Goal: Task Accomplishment & Management: Manage account settings

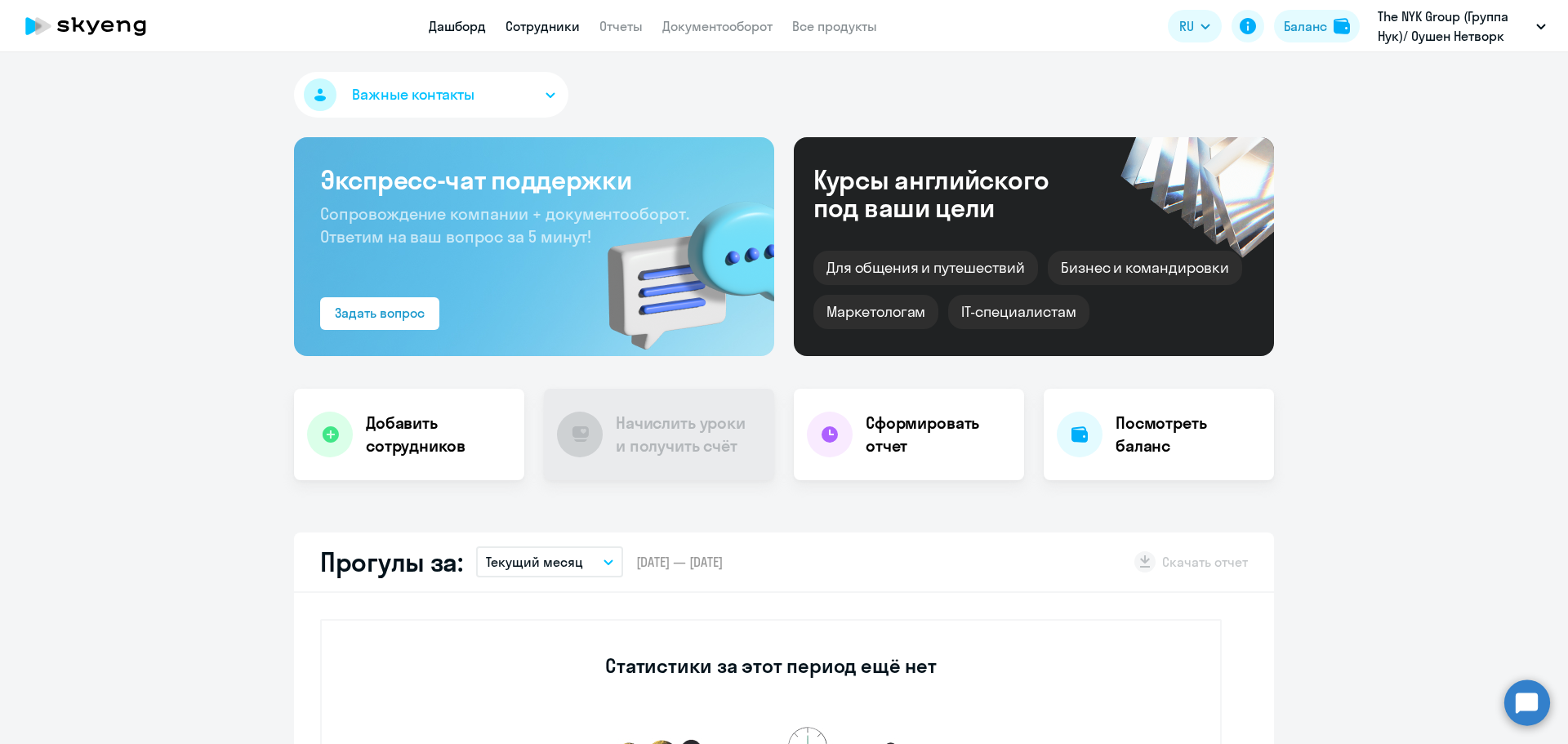
click at [548, 31] on link "Сотрудники" at bounding box center [543, 26] width 75 height 16
select select "30"
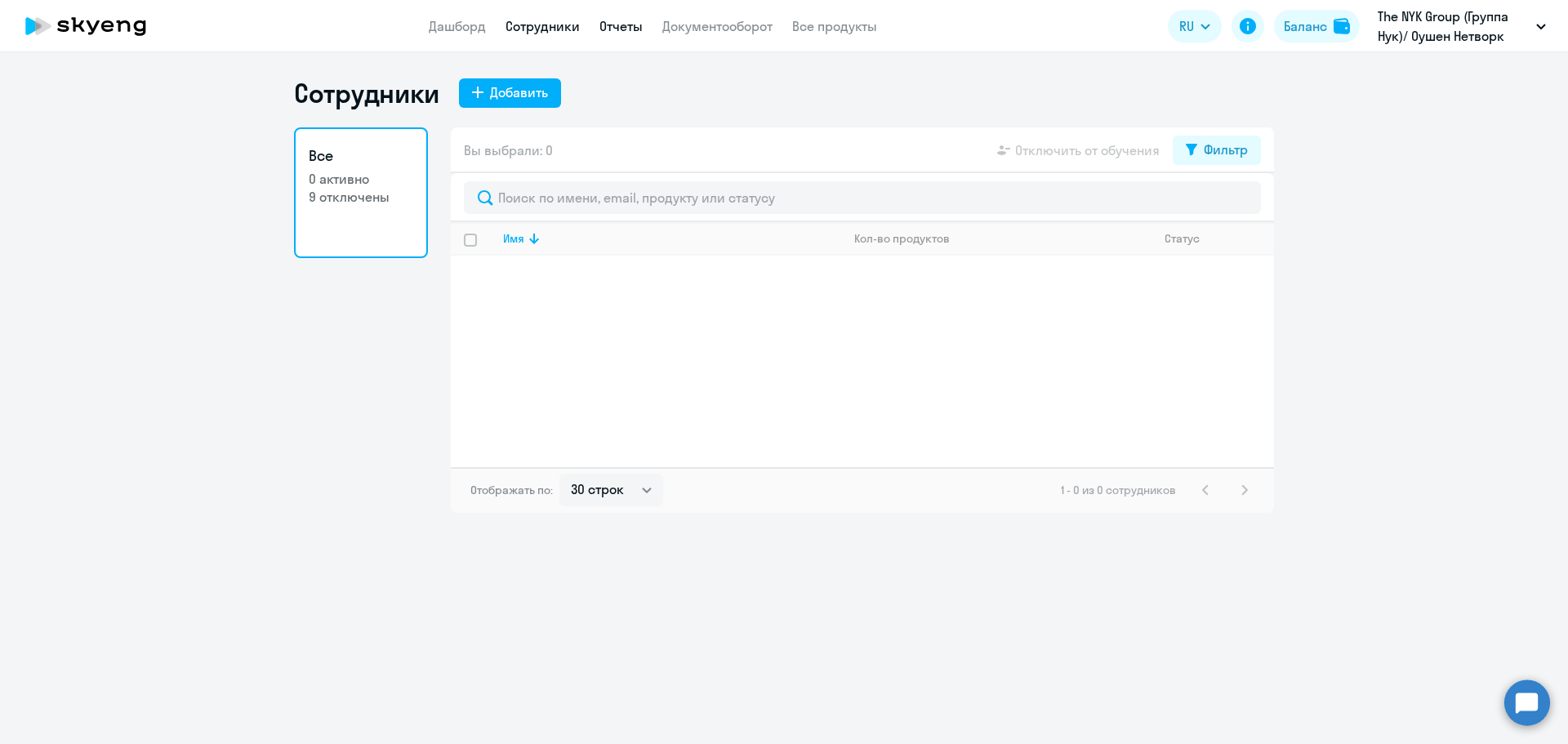
click at [638, 31] on link "Отчеты" at bounding box center [621, 26] width 43 height 16
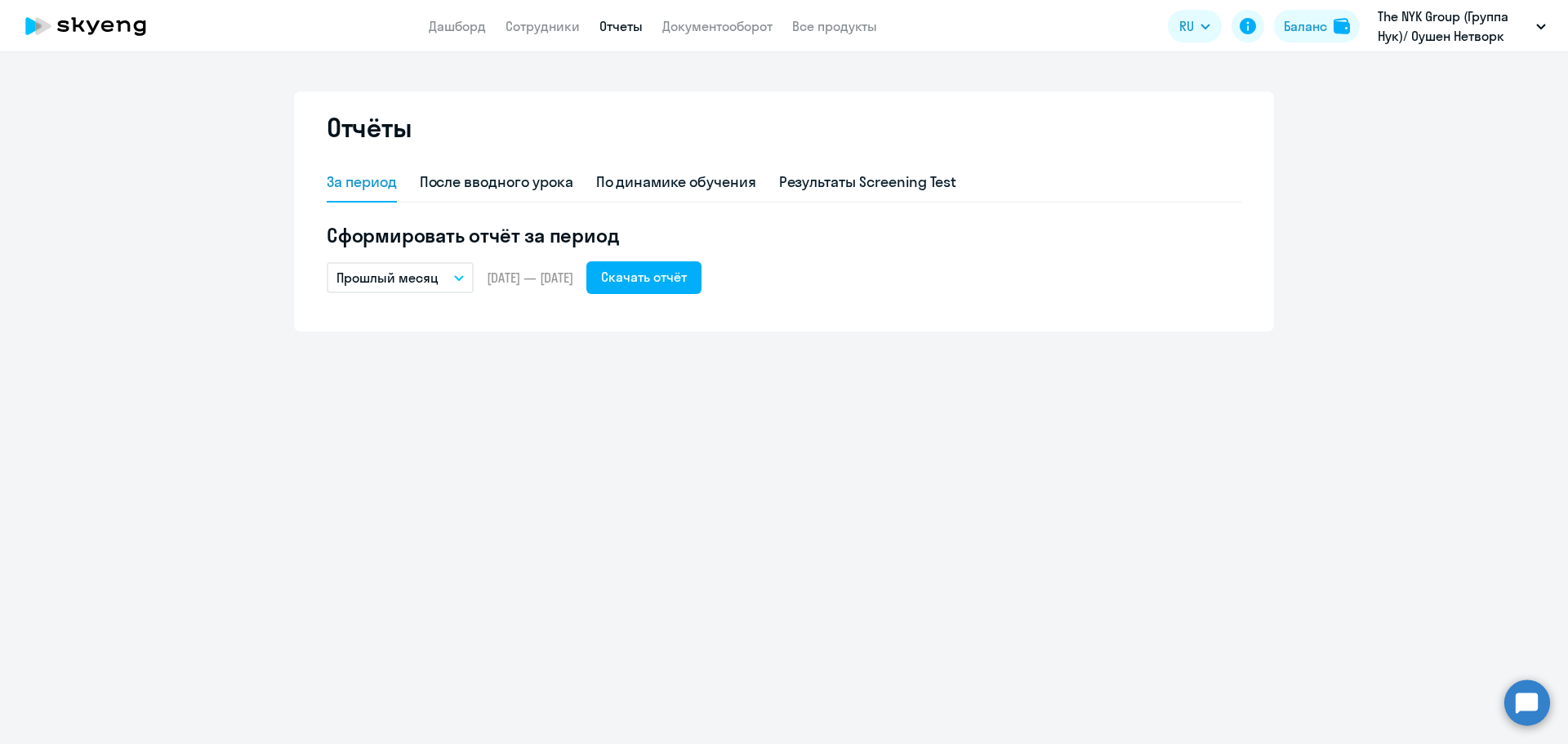
click at [827, 35] on app-menu-item-link "Все продукты" at bounding box center [834, 27] width 85 height 21
click at [827, 27] on link "Все продукты" at bounding box center [834, 26] width 85 height 16
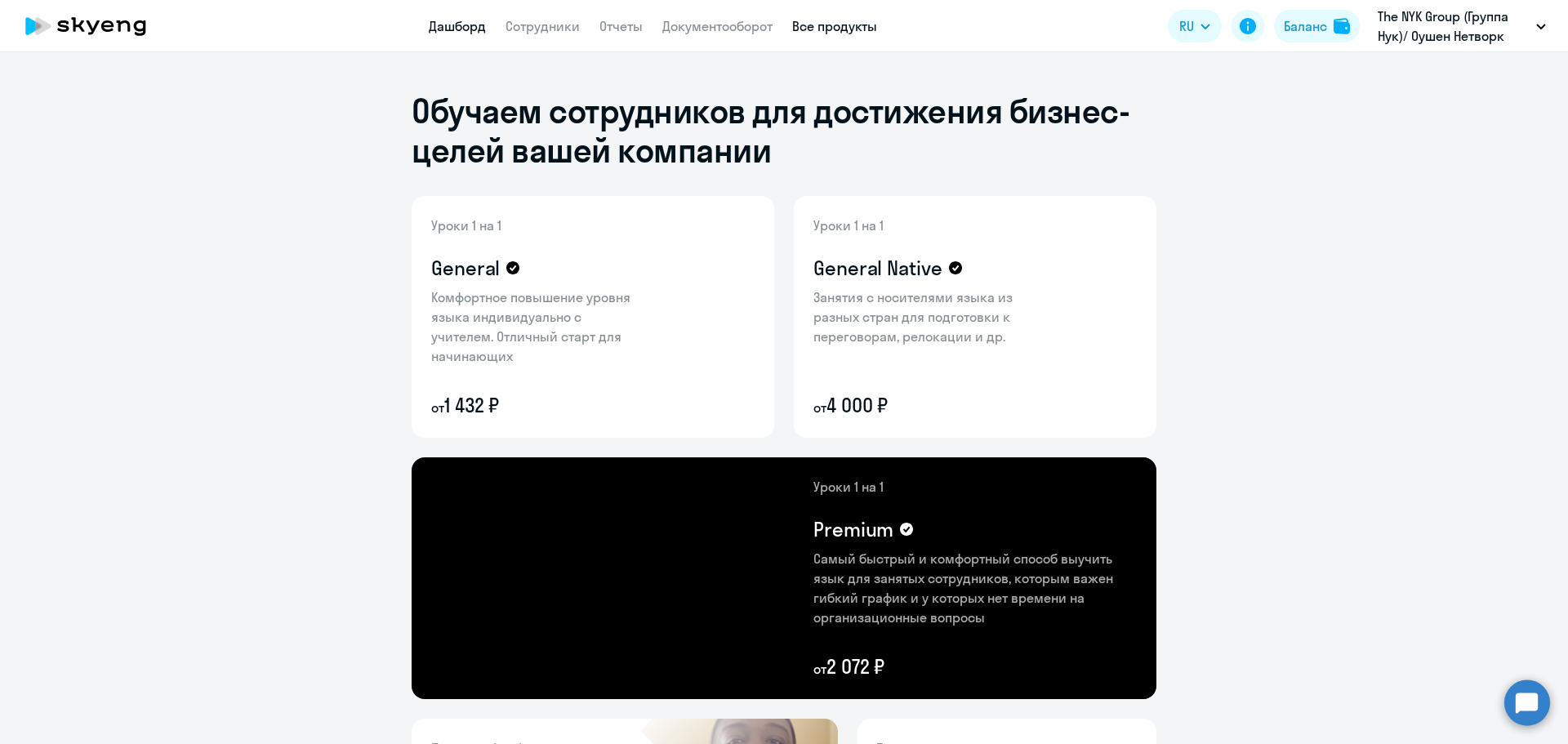
click at [456, 28] on link "Дашборд" at bounding box center [457, 26] width 57 height 16
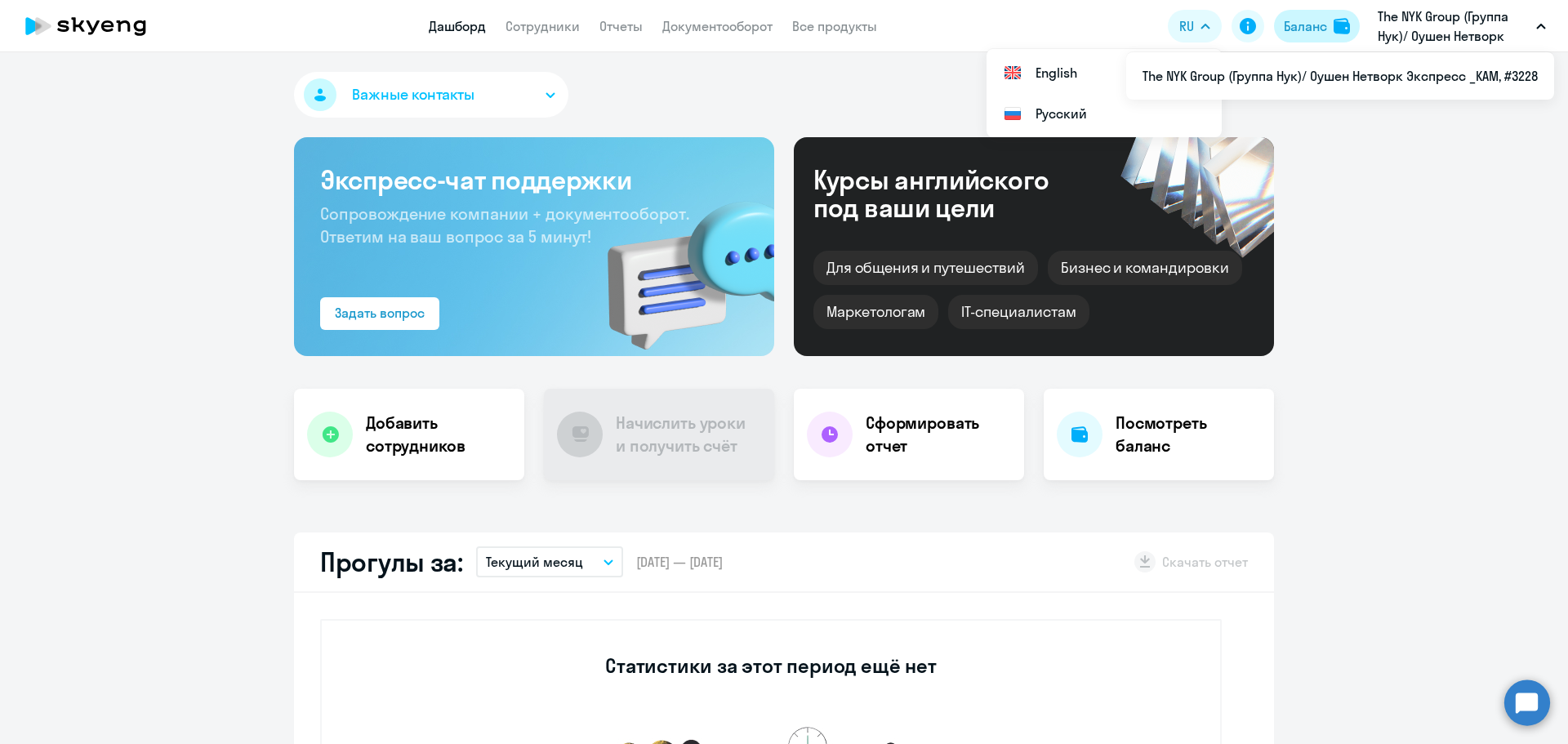
click at [1312, 22] on div "Баланс" at bounding box center [1306, 26] width 43 height 20
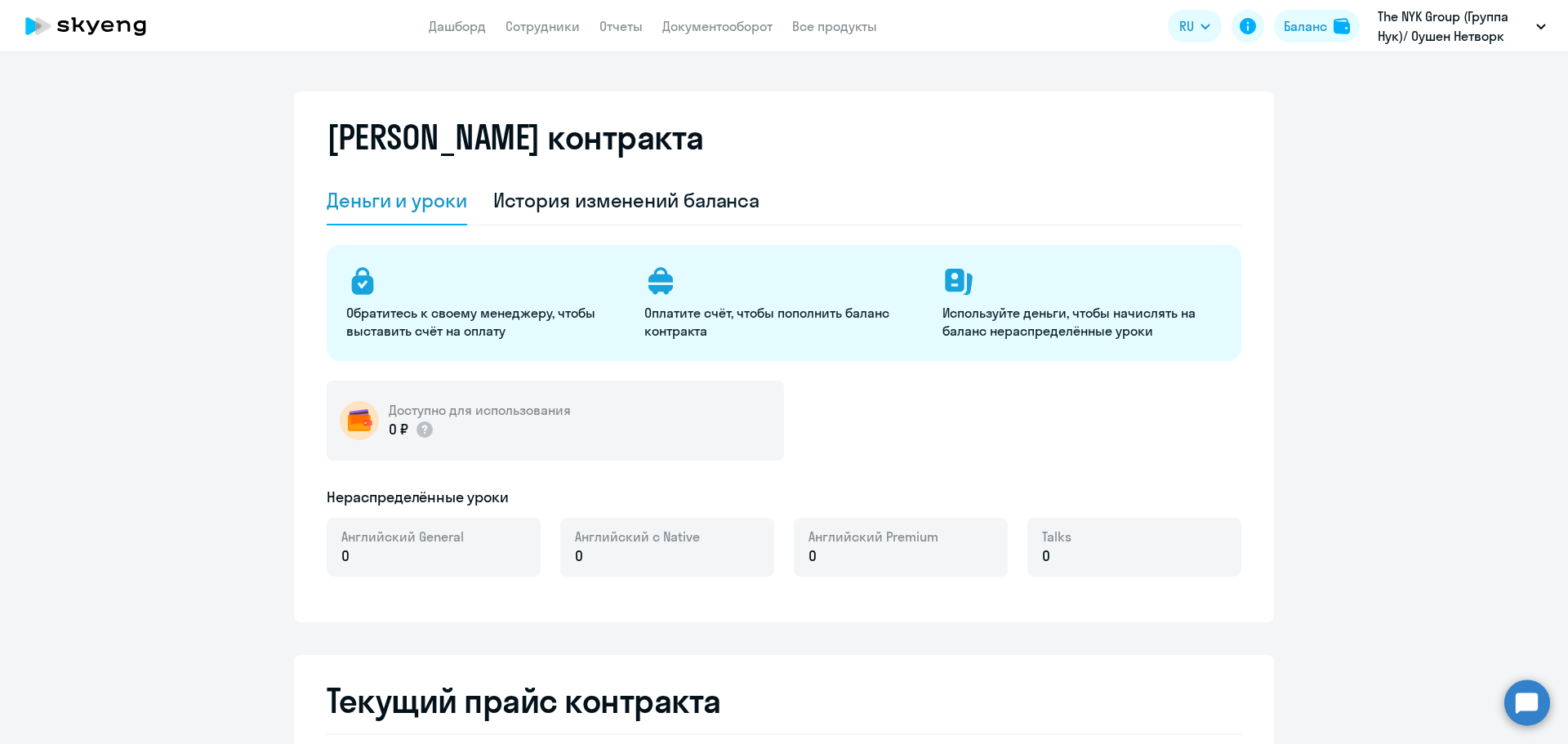
select select "english_adult_not_native_speaker"
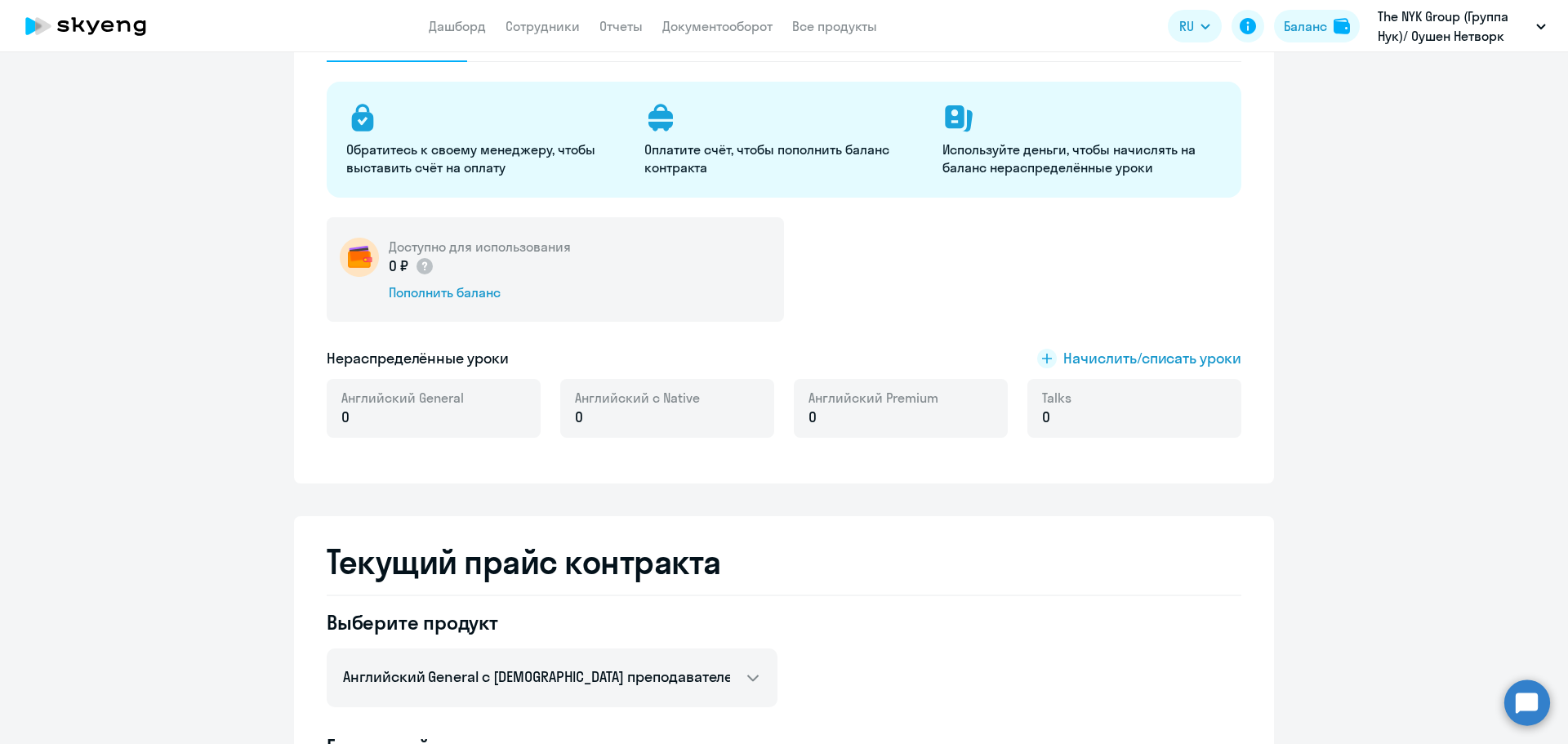
scroll to position [81, 0]
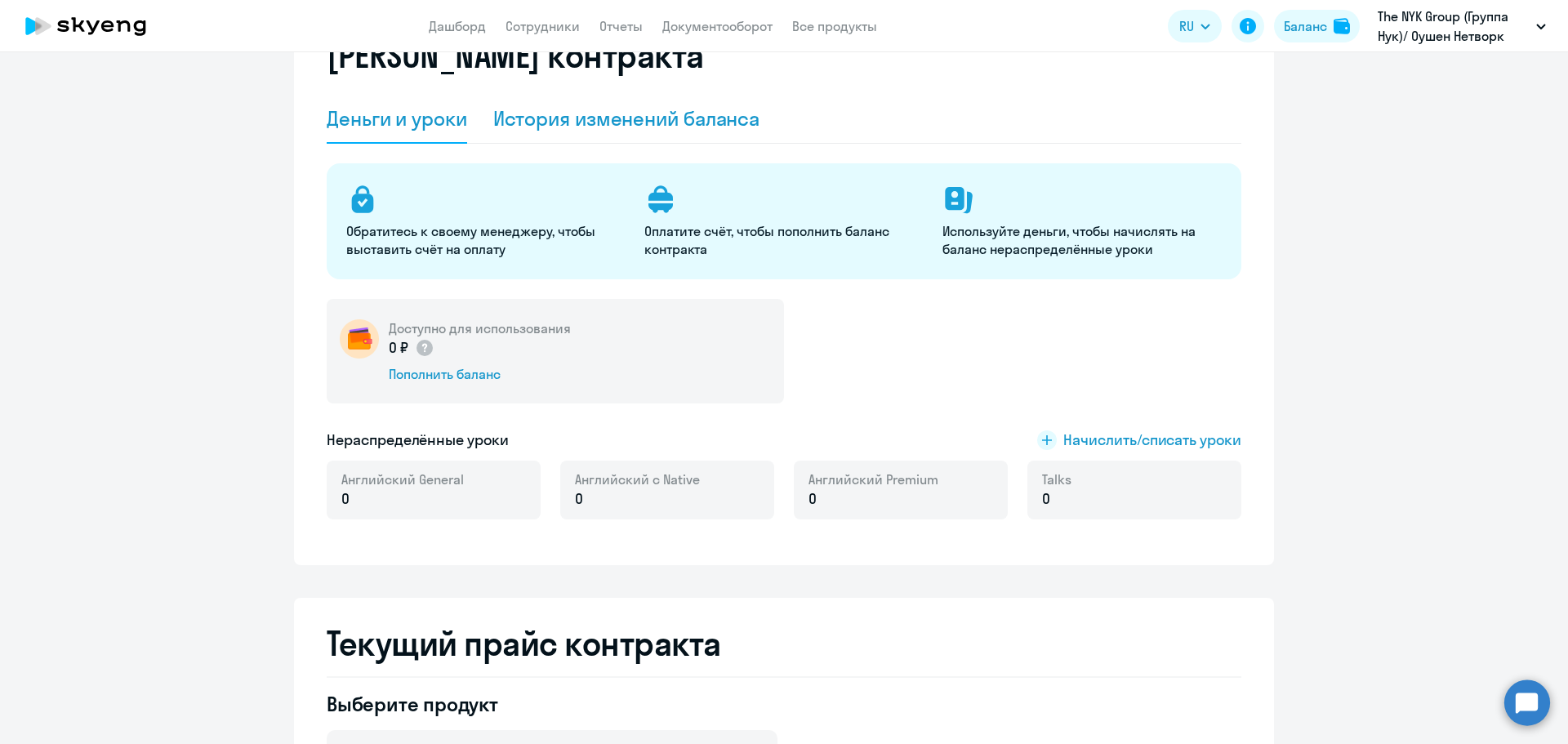
click at [625, 118] on div "История изменений баланса" at bounding box center [626, 119] width 267 height 26
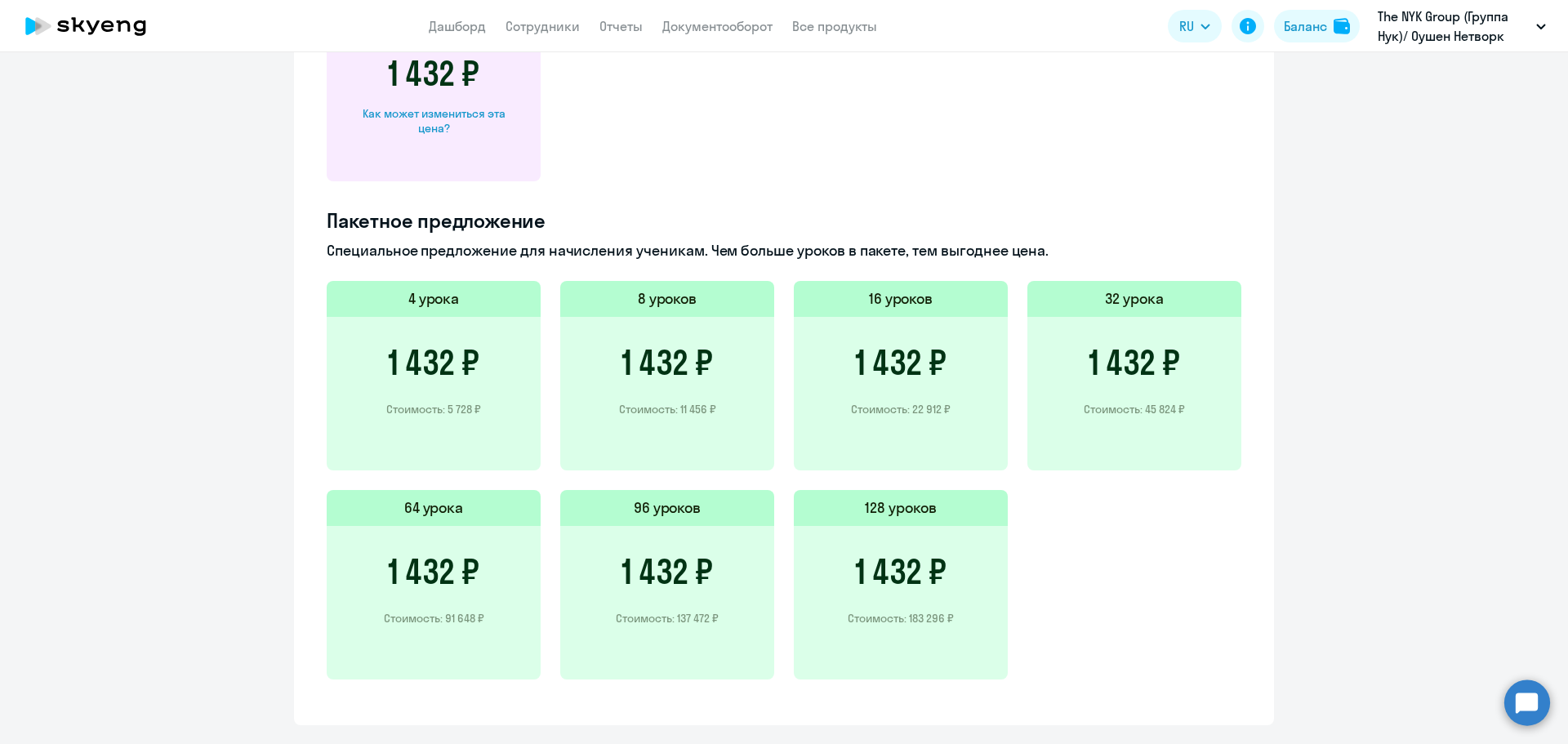
scroll to position [1715, 0]
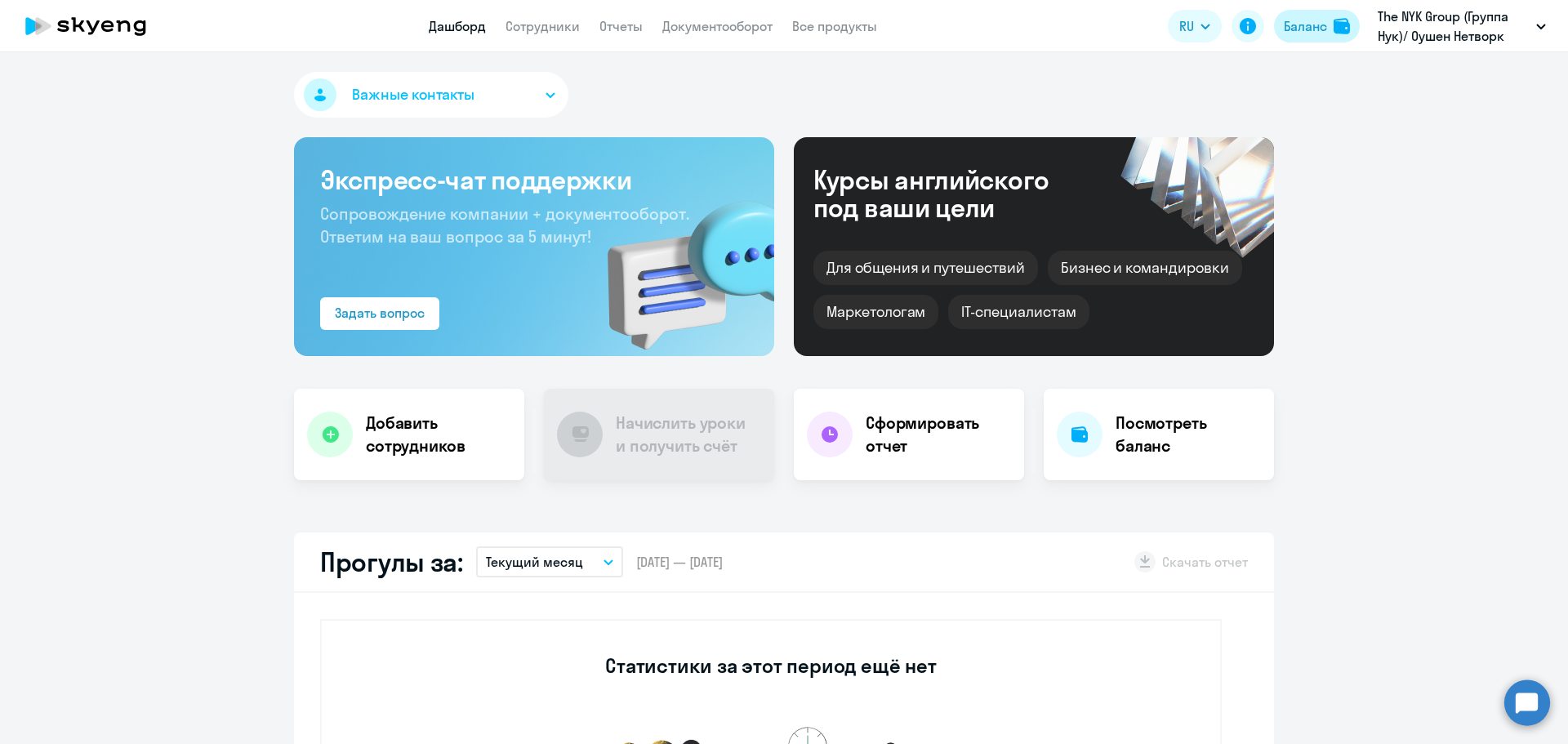
click at [1330, 29] on button "Баланс" at bounding box center [1317, 26] width 86 height 33
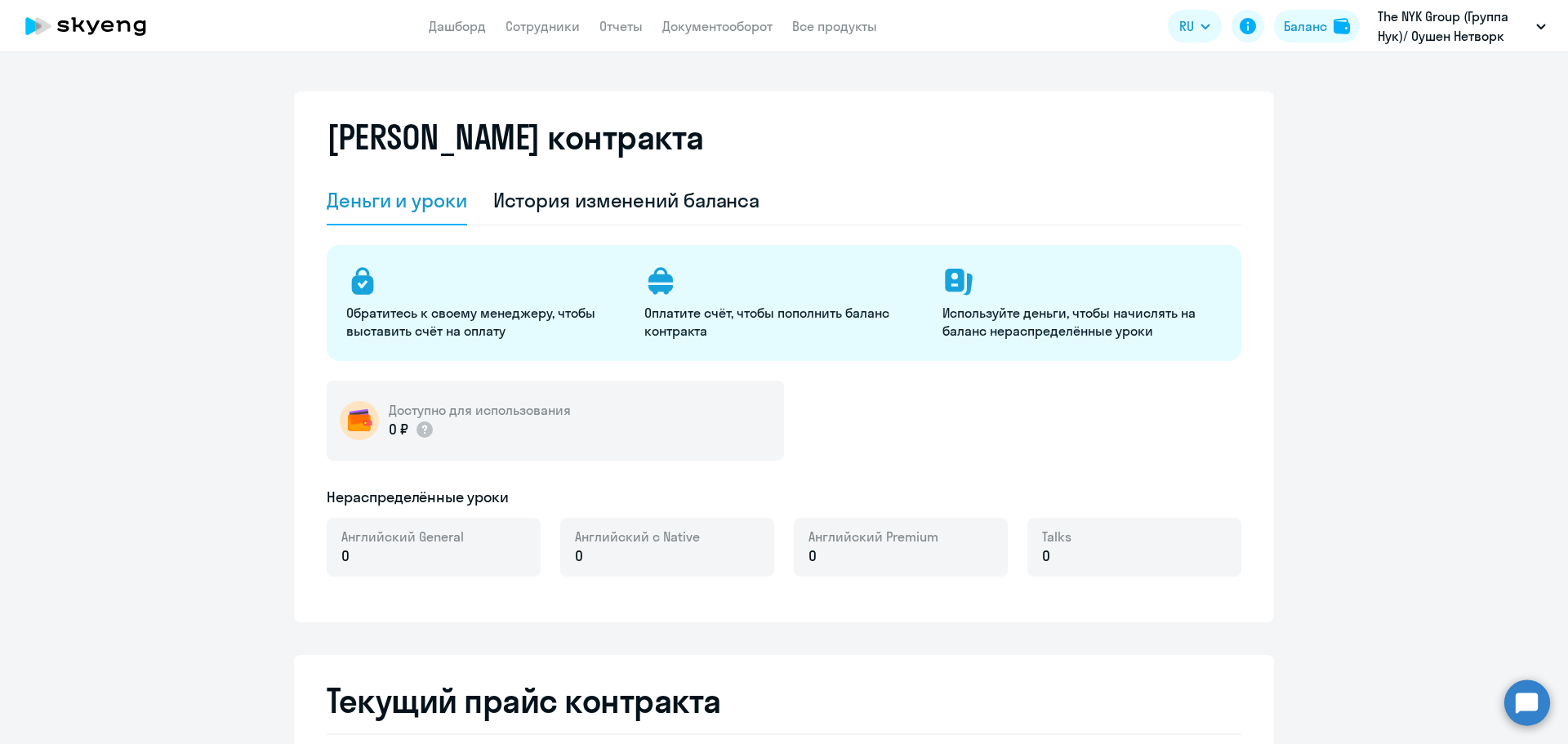
select select "english_adult_not_native_speaker"
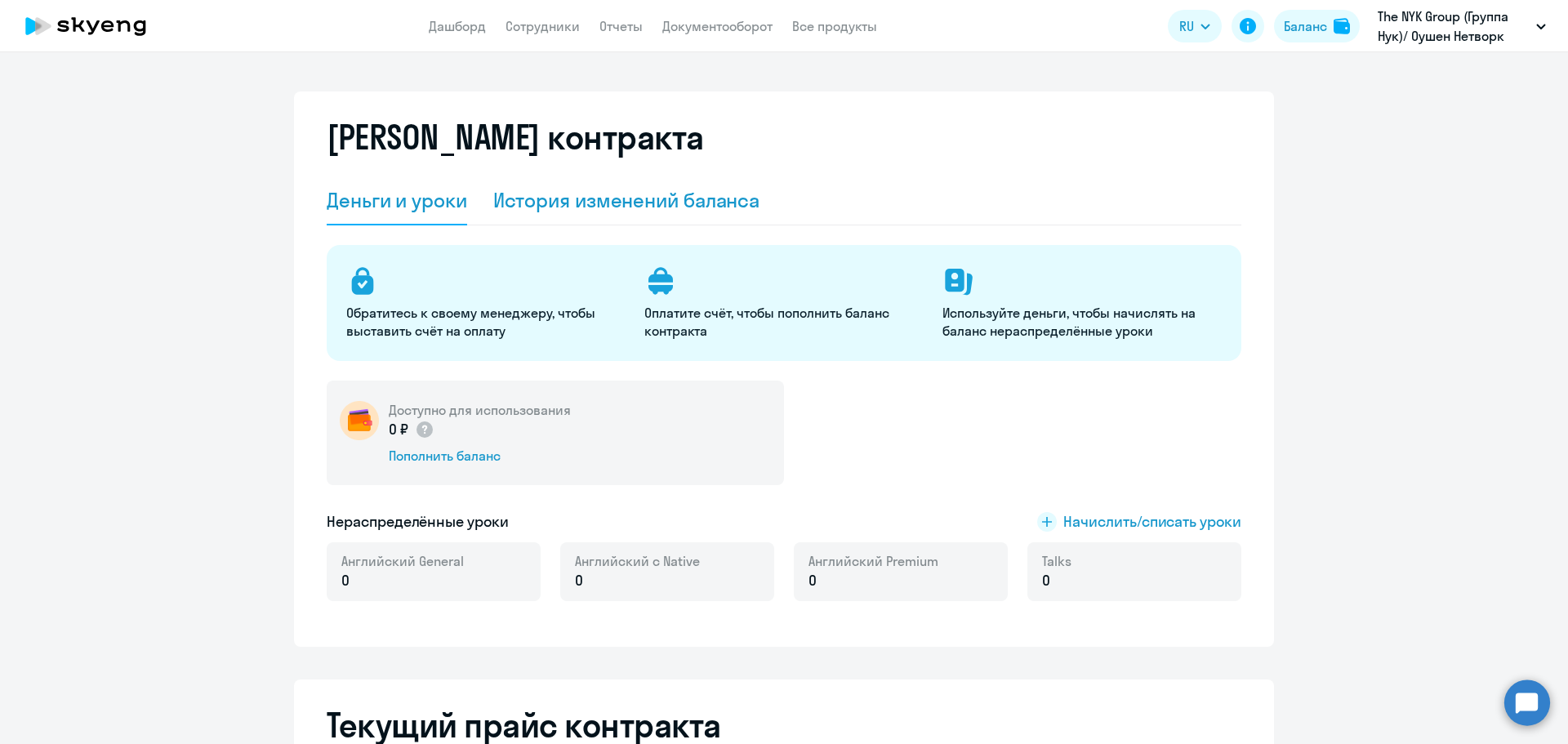
click at [638, 197] on div "История изменений баланса" at bounding box center [626, 200] width 267 height 26
